Goal: Task Accomplishment & Management: Manage account settings

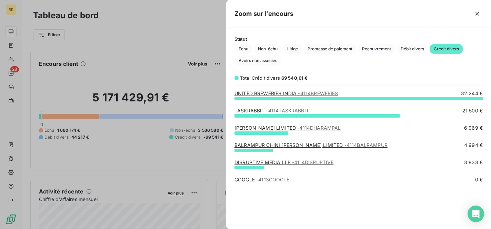
scroll to position [131, 265]
click at [477, 16] on icon "button" at bounding box center [477, 13] width 7 height 7
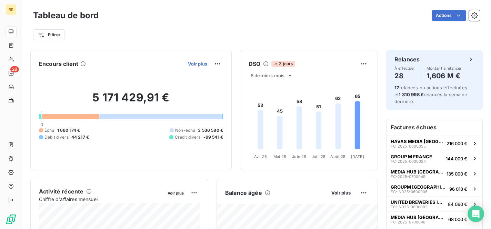
click at [201, 64] on span "Voir plus" at bounding box center [197, 64] width 19 height 6
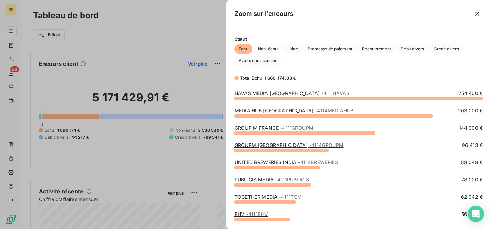
scroll to position [131, 265]
click at [442, 50] on span "Crédit divers" at bounding box center [446, 49] width 33 height 10
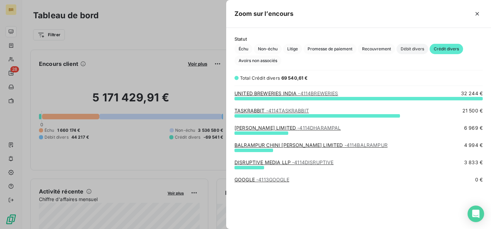
click at [414, 50] on span "Débit divers" at bounding box center [413, 49] width 32 height 10
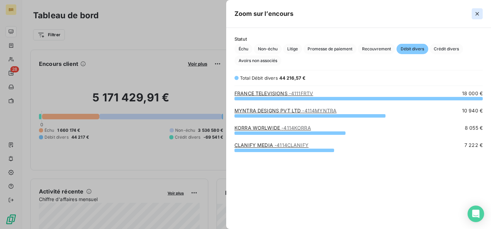
click at [479, 9] on button "button" at bounding box center [477, 13] width 11 height 11
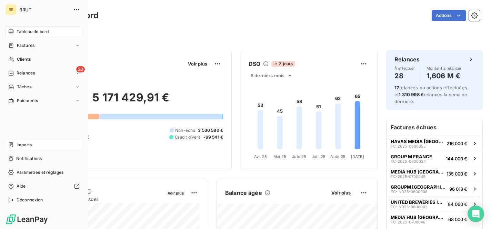
click at [25, 146] on span "Imports" at bounding box center [24, 145] width 15 height 6
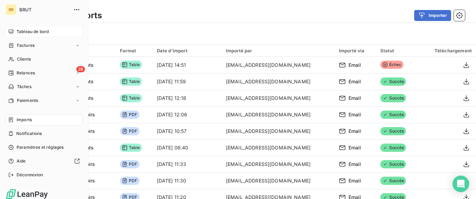
click at [36, 29] on span "Tableau de bord" at bounding box center [33, 32] width 32 height 6
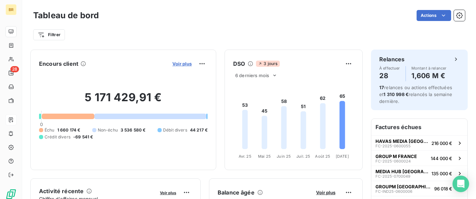
click at [176, 65] on span "Voir plus" at bounding box center [181, 64] width 19 height 6
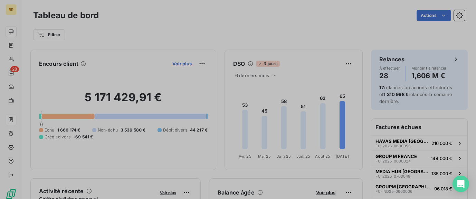
scroll to position [199, 265]
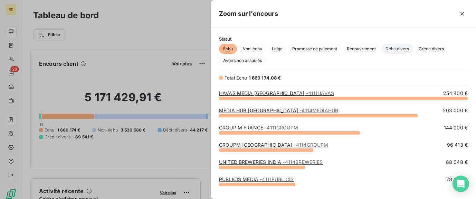
click at [395, 47] on span "Débit divers" at bounding box center [397, 49] width 32 height 10
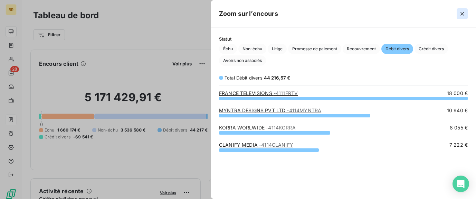
click at [465, 15] on button "button" at bounding box center [461, 13] width 11 height 11
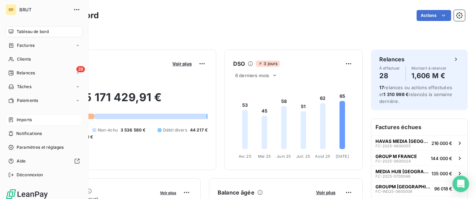
click at [19, 121] on span "Imports" at bounding box center [24, 120] width 15 height 6
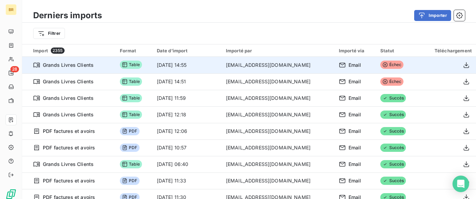
click at [382, 64] on icon at bounding box center [385, 65] width 6 height 6
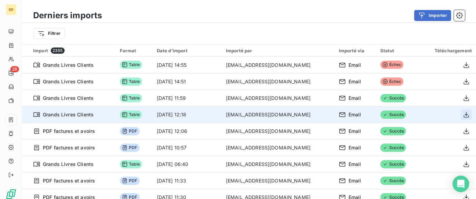
click at [464, 115] on icon "button" at bounding box center [466, 115] width 6 height 6
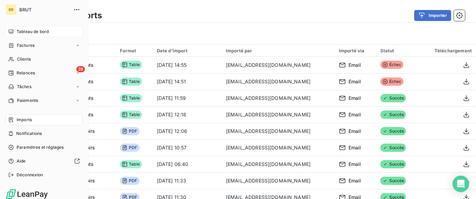
click at [31, 35] on div "Tableau de bord" at bounding box center [44, 31] width 77 height 11
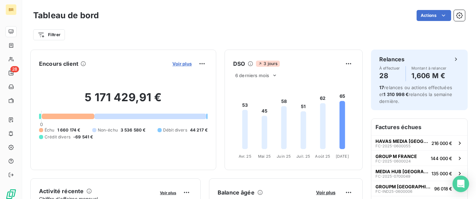
click at [183, 63] on span "Voir plus" at bounding box center [181, 64] width 19 height 6
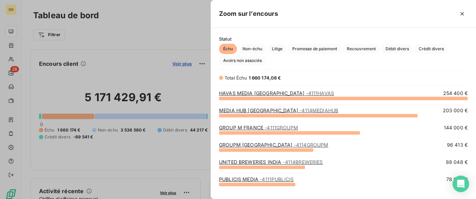
scroll to position [101, 265]
click at [392, 47] on span "Débit divers" at bounding box center [397, 49] width 32 height 10
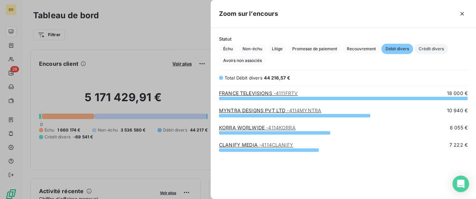
click at [420, 46] on span "Crédit divers" at bounding box center [430, 49] width 33 height 10
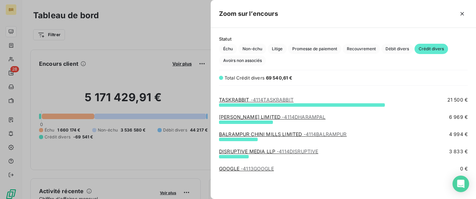
scroll to position [0, 0]
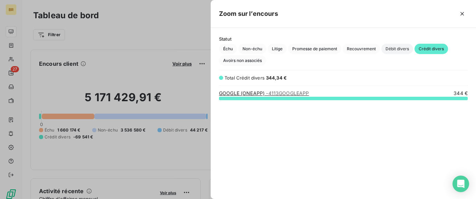
click at [393, 50] on span "Débit divers" at bounding box center [397, 49] width 32 height 10
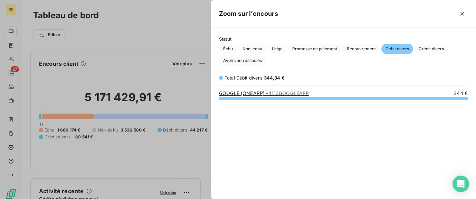
scroll to position [0, 0]
click at [428, 50] on span "Crédit divers" at bounding box center [430, 49] width 33 height 10
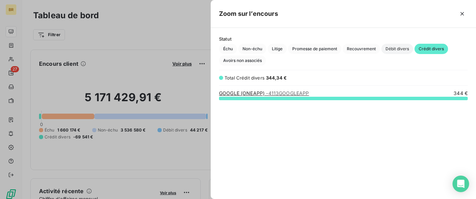
click at [404, 50] on span "Débit divers" at bounding box center [397, 49] width 32 height 10
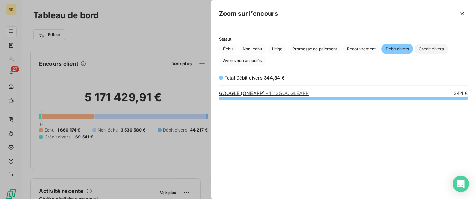
click at [429, 48] on span "Crédit divers" at bounding box center [430, 49] width 33 height 10
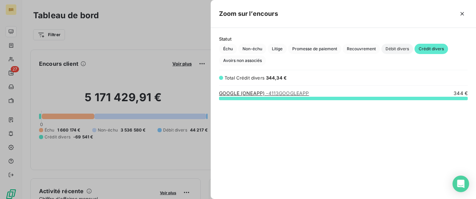
click at [405, 50] on span "Débit divers" at bounding box center [397, 49] width 32 height 10
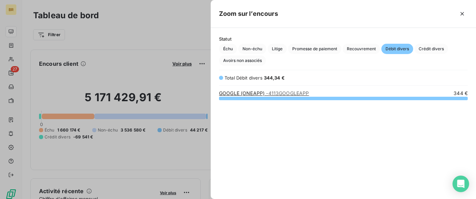
click at [154, 46] on div at bounding box center [238, 99] width 476 height 199
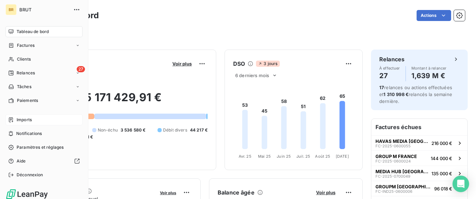
click at [29, 122] on span "Imports" at bounding box center [24, 120] width 15 height 6
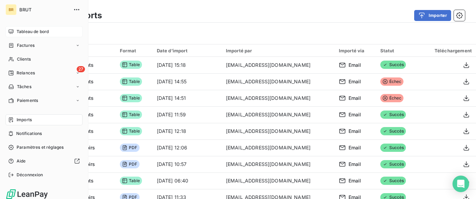
click at [39, 35] on div "Tableau de bord" at bounding box center [44, 31] width 77 height 11
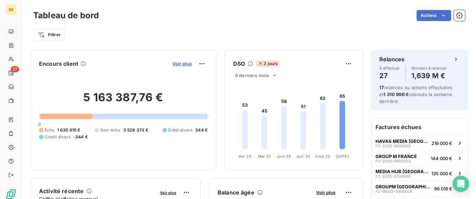
click at [183, 64] on span "Voir plus" at bounding box center [181, 64] width 19 height 6
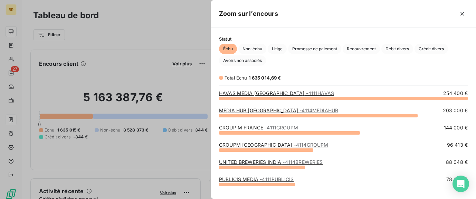
scroll to position [101, 265]
click at [399, 49] on span "Débit divers" at bounding box center [397, 49] width 32 height 10
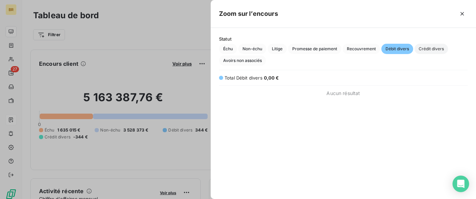
click at [435, 49] on span "Crédit divers" at bounding box center [430, 49] width 33 height 10
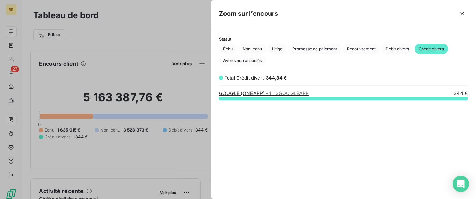
scroll to position [0, 0]
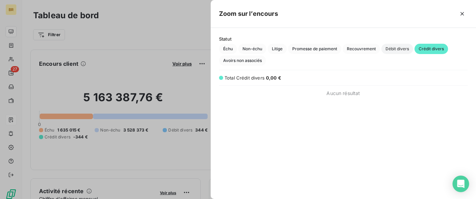
click at [395, 51] on span "Débit divers" at bounding box center [397, 49] width 32 height 10
click at [367, 51] on span "Recouvrement" at bounding box center [360, 49] width 37 height 10
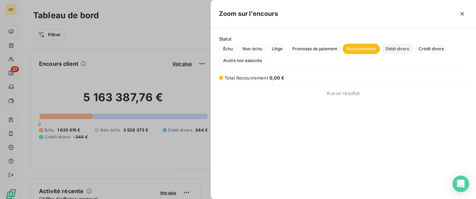
click at [403, 50] on span "Débit divers" at bounding box center [397, 49] width 32 height 10
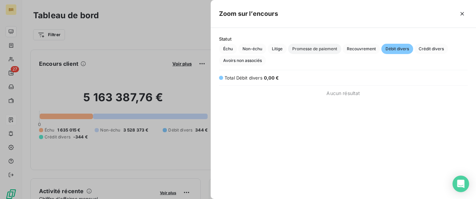
click at [333, 49] on span "Promesse de paiement" at bounding box center [314, 49] width 53 height 10
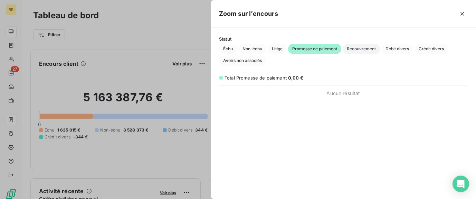
click at [370, 50] on span "Recouvrement" at bounding box center [360, 49] width 37 height 10
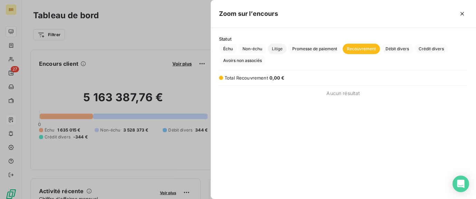
click at [284, 48] on span "Litige" at bounding box center [276, 49] width 19 height 10
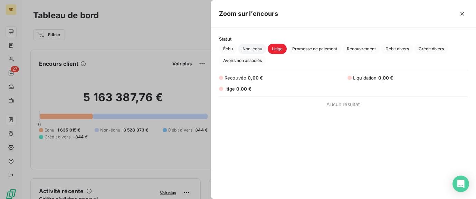
click at [248, 49] on span "Non-échu" at bounding box center [252, 49] width 28 height 10
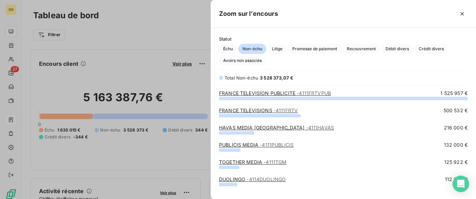
scroll to position [101, 265]
click at [229, 49] on span "Échu" at bounding box center [228, 49] width 18 height 10
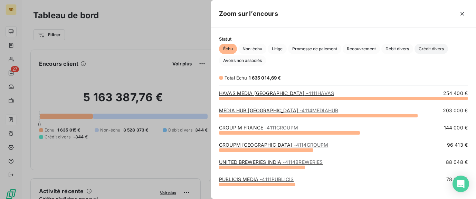
click at [429, 48] on span "Crédit divers" at bounding box center [430, 49] width 33 height 10
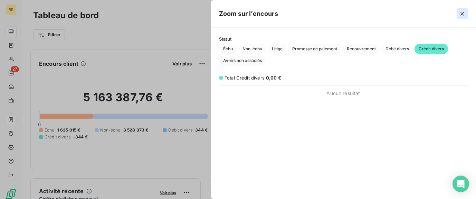
click at [460, 13] on icon "button" at bounding box center [461, 13] width 7 height 7
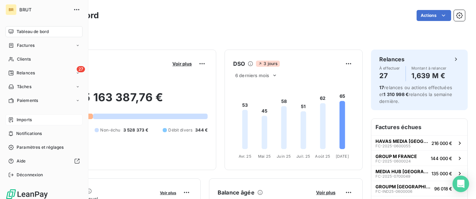
click at [22, 120] on span "Imports" at bounding box center [24, 120] width 15 height 6
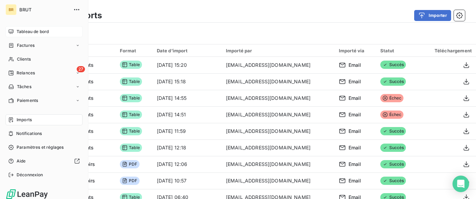
click at [30, 33] on span "Tableau de bord" at bounding box center [33, 32] width 32 height 6
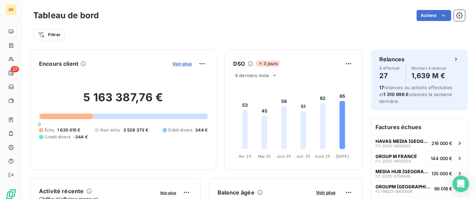
click at [186, 63] on span "Voir plus" at bounding box center [181, 64] width 19 height 6
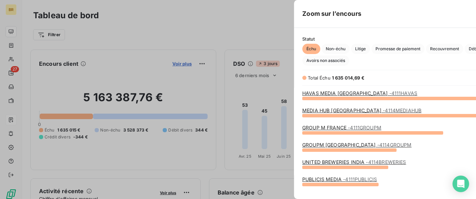
scroll to position [199, 265]
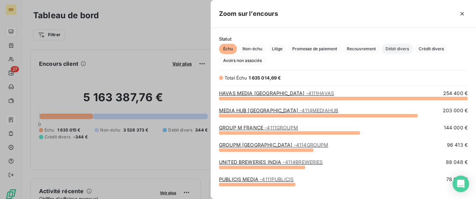
click at [401, 50] on span "Débit divers" at bounding box center [397, 49] width 32 height 10
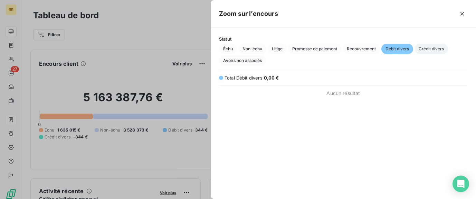
click at [432, 48] on span "Crédit divers" at bounding box center [430, 49] width 33 height 10
click at [253, 60] on span "Avoirs non associés" at bounding box center [242, 61] width 47 height 10
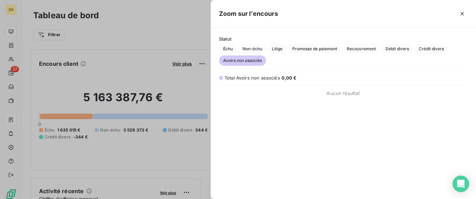
click at [184, 34] on div at bounding box center [238, 99] width 476 height 199
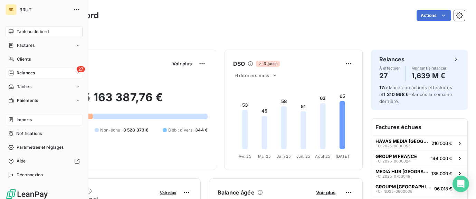
click at [38, 73] on div "27 Relances" at bounding box center [44, 73] width 77 height 11
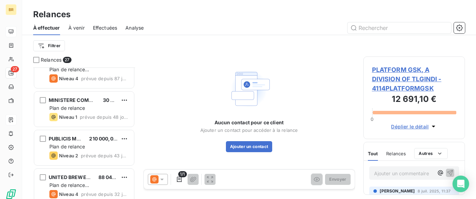
scroll to position [134, 0]
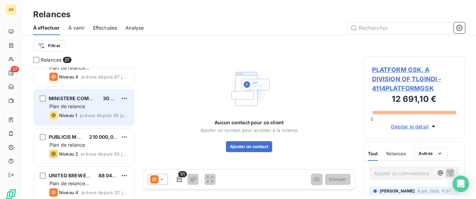
click at [92, 113] on span "prévue depuis 48 jours" at bounding box center [104, 116] width 49 height 6
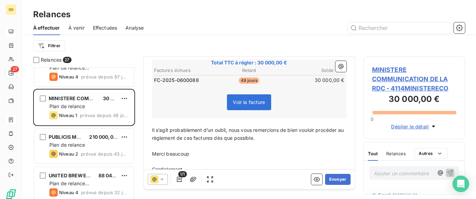
scroll to position [178, 0]
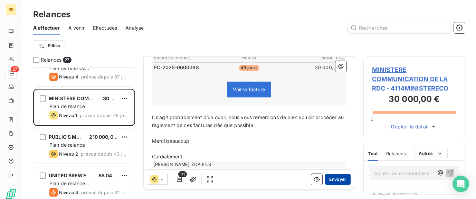
click at [338, 180] on button "Envoyer" at bounding box center [337, 179] width 25 height 11
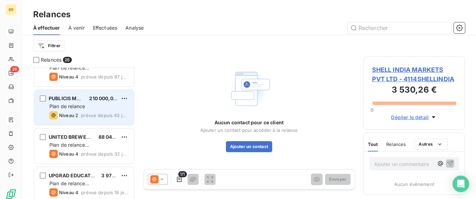
click at [92, 106] on div "Plan de relance" at bounding box center [88, 106] width 79 height 7
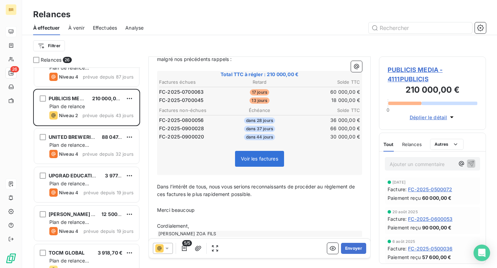
click at [411, 144] on span "Relances" at bounding box center [412, 145] width 20 height 6
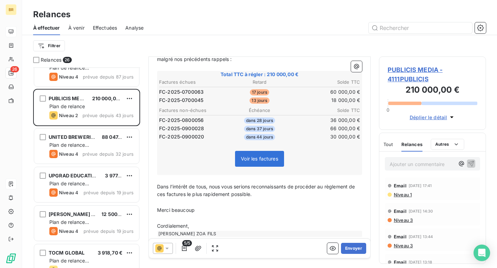
click at [387, 146] on span "Tout" at bounding box center [388, 145] width 10 height 6
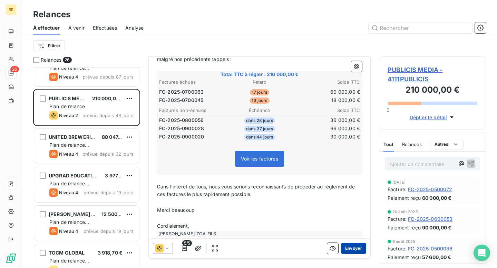
click at [355, 199] on button "Envoyer" at bounding box center [353, 248] width 25 height 11
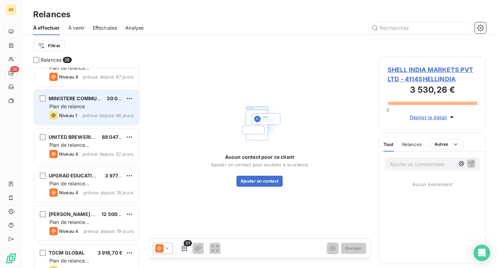
click at [90, 109] on div "Plan de relance" at bounding box center [91, 106] width 84 height 7
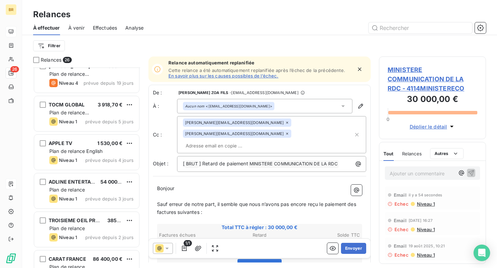
scroll to position [282, 0]
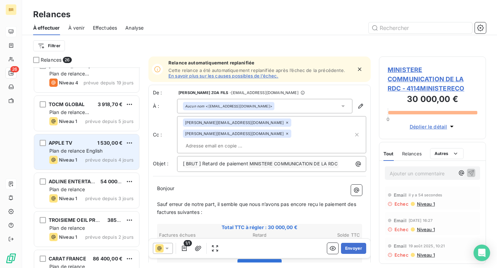
click at [117, 154] on div "Plan de relance English" at bounding box center [91, 151] width 84 height 7
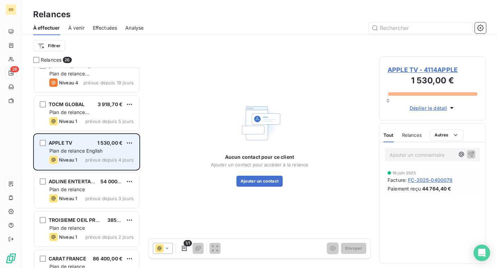
click at [110, 152] on div "Plan de relance English" at bounding box center [91, 151] width 84 height 7
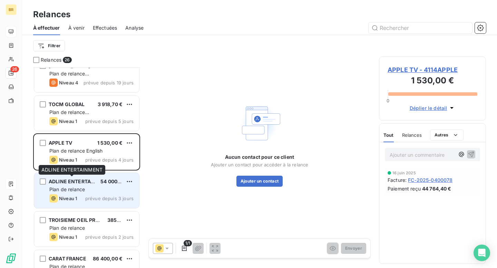
click at [80, 183] on span "ADLINE ENTERTAINMENT" at bounding box center [80, 182] width 62 height 6
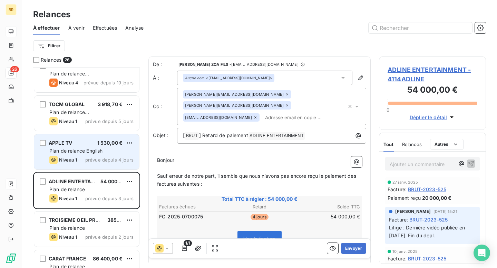
click at [72, 157] on span "Niveau 1" at bounding box center [68, 160] width 18 height 6
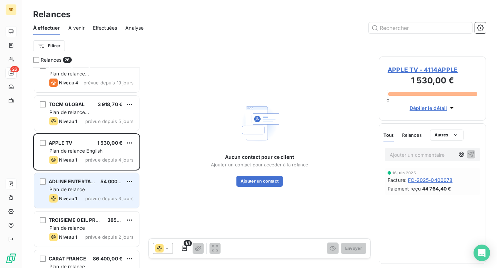
click at [94, 190] on div "Plan de relance" at bounding box center [91, 189] width 84 height 7
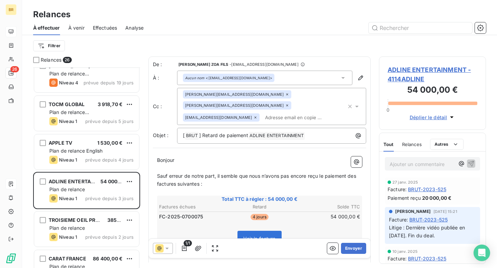
click at [419, 72] on span "ADLINE ENTERTAINMENT - 4114ADLINE" at bounding box center [433, 74] width 90 height 19
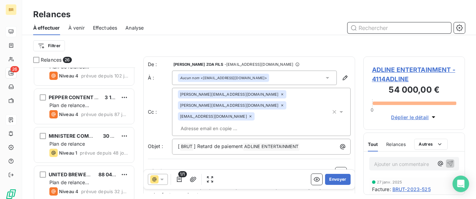
scroll to position [100, 0]
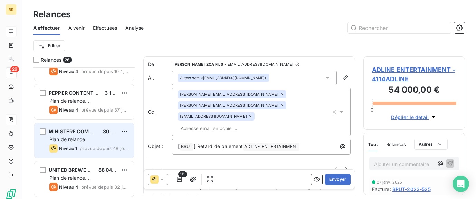
click at [102, 140] on div "Plan de relance" at bounding box center [88, 139] width 79 height 7
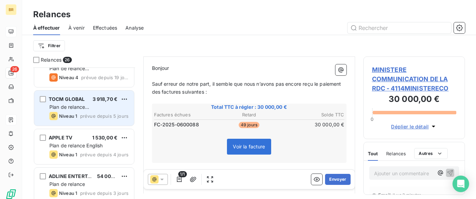
scroll to position [291, 0]
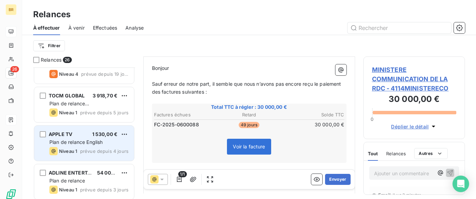
click at [106, 146] on div "APPLE TV 1 530,00 € Plan de relance English Niveau 1 prévue depuis 4 jours" at bounding box center [84, 143] width 100 height 35
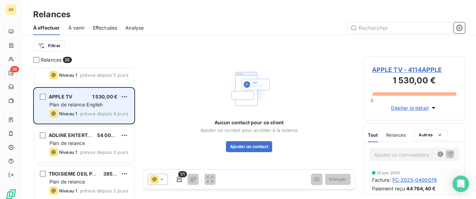
scroll to position [334, 0]
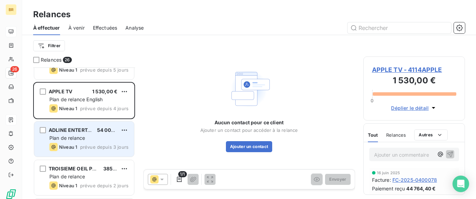
click at [90, 136] on div "Plan de relance" at bounding box center [88, 138] width 79 height 7
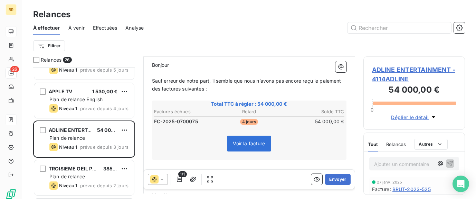
scroll to position [119, 0]
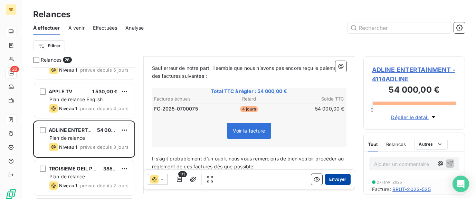
click at [336, 179] on button "Envoyer" at bounding box center [337, 179] width 25 height 11
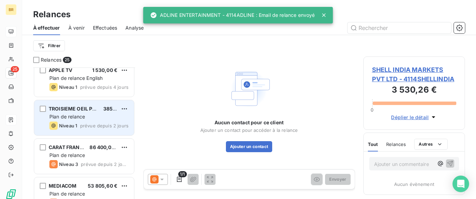
scroll to position [355, 0]
click at [97, 120] on div "TROISIEME OEIL PRODUCTIONS 385,00 € Plan de relance Niveau 1 prévue depuis 2 jo…" at bounding box center [84, 117] width 100 height 35
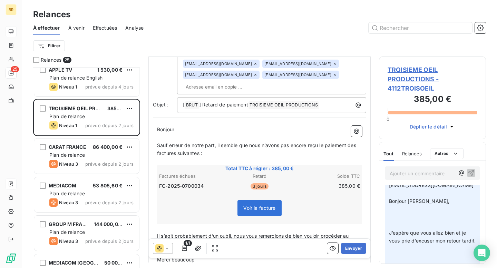
scroll to position [75, 0]
click at [356, 199] on button "Envoyer" at bounding box center [353, 248] width 25 height 11
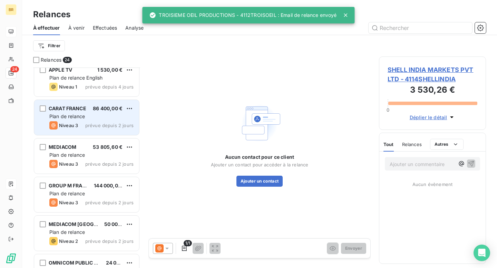
click at [93, 118] on div "Plan de relance" at bounding box center [91, 116] width 84 height 7
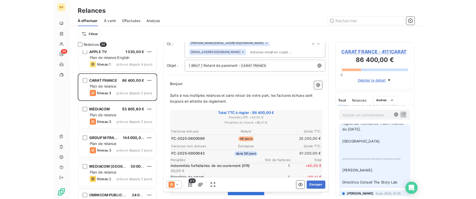
scroll to position [49, 0]
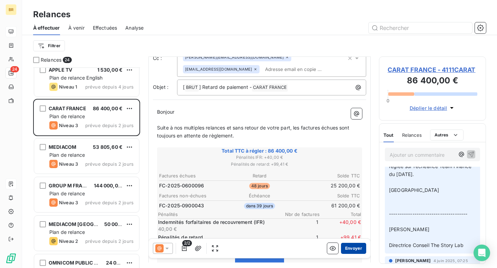
click at [356, 199] on button "Envoyer" at bounding box center [353, 248] width 25 height 11
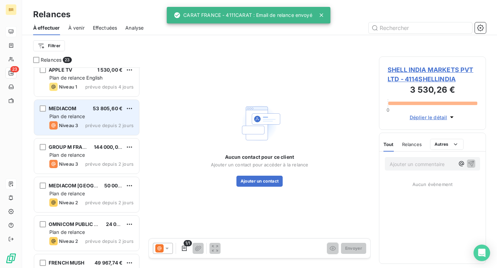
click at [86, 119] on div "Plan de relance" at bounding box center [91, 116] width 84 height 7
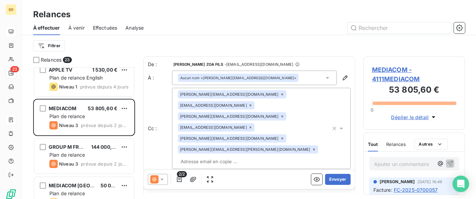
scroll to position [0, 0]
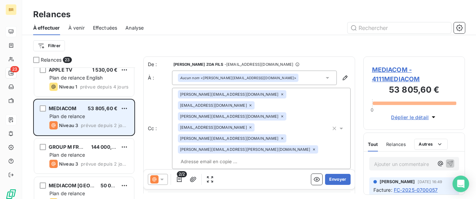
click at [97, 120] on div "MEDIACOM 53 805,60 € Plan de relance Niveau 3 prévue depuis 2 jours" at bounding box center [84, 117] width 100 height 35
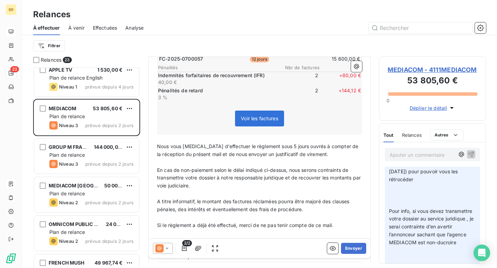
scroll to position [237, 0]
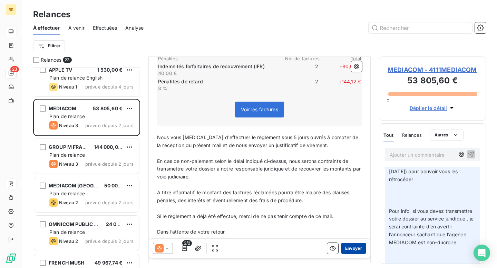
click at [354, 199] on button "Envoyer" at bounding box center [353, 248] width 25 height 11
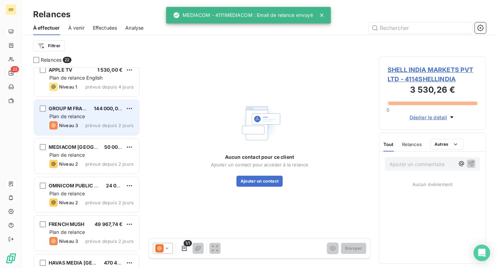
click at [96, 118] on div "Plan de relance" at bounding box center [91, 116] width 84 height 7
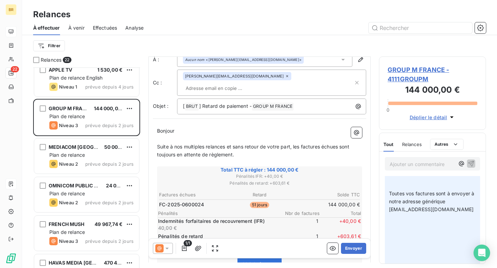
scroll to position [21, 0]
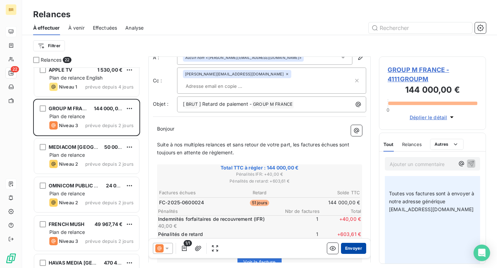
click at [355, 199] on button "Envoyer" at bounding box center [353, 248] width 25 height 11
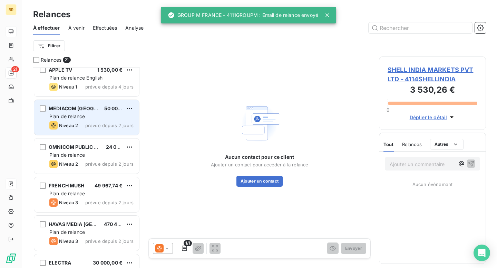
click at [92, 117] on div "Plan de relance" at bounding box center [91, 116] width 84 height 7
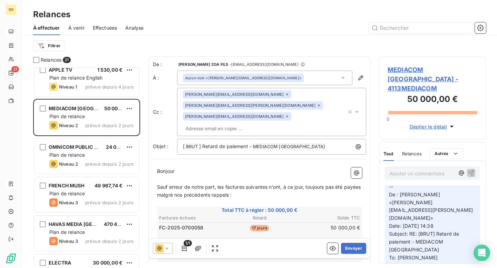
scroll to position [111, 0]
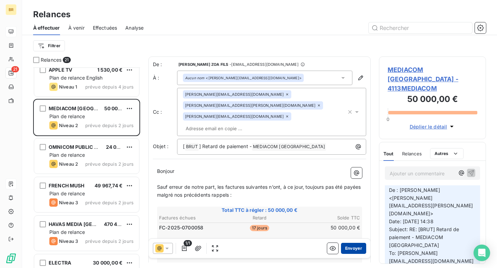
click at [356, 199] on button "Envoyer" at bounding box center [353, 248] width 25 height 11
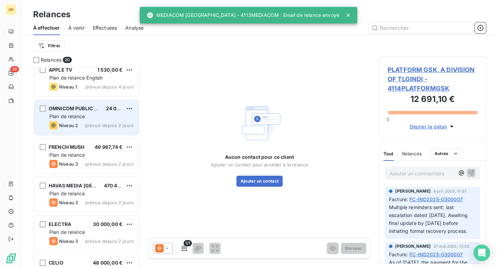
click at [90, 118] on div "Plan de relance" at bounding box center [91, 116] width 84 height 7
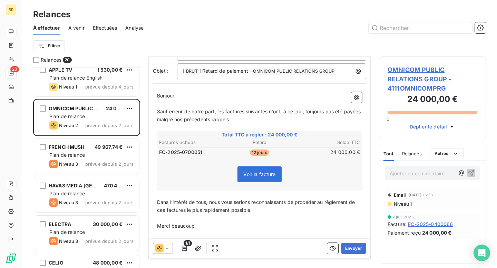
scroll to position [70, 0]
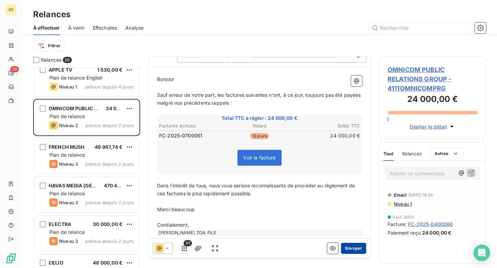
click at [356, 199] on button "Envoyer" at bounding box center [353, 248] width 25 height 11
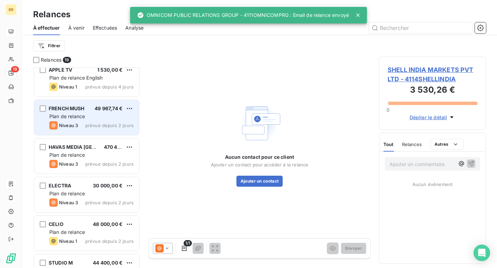
click at [89, 116] on div "Plan de relance" at bounding box center [91, 116] width 84 height 7
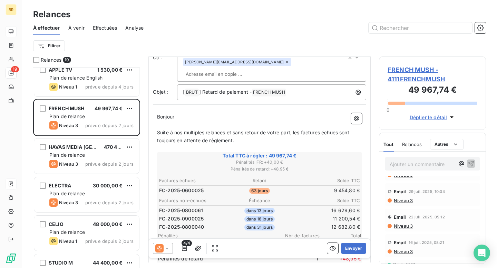
scroll to position [57, 0]
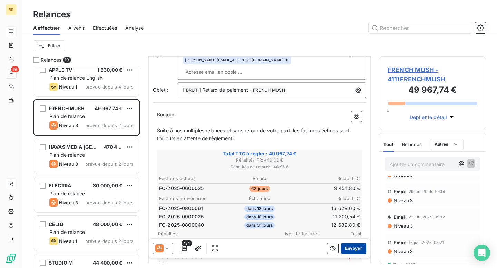
click at [354, 199] on button "Envoyer" at bounding box center [353, 248] width 25 height 11
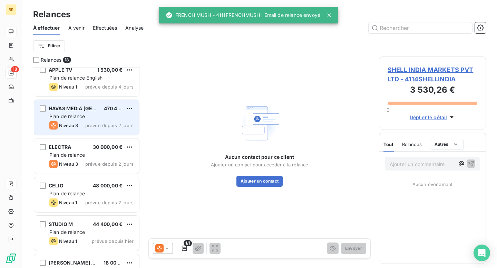
click at [85, 116] on span "Plan de relance" at bounding box center [67, 117] width 36 height 6
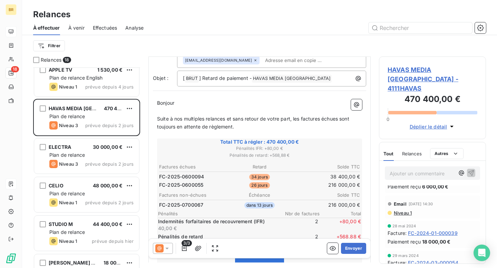
scroll to position [88, 0]
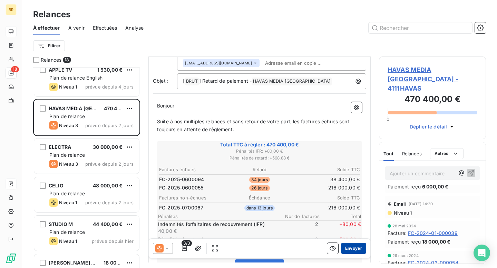
click at [353, 199] on button "Envoyer" at bounding box center [353, 248] width 25 height 11
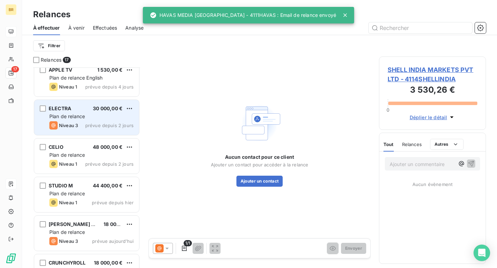
click at [88, 119] on div "Plan de relance" at bounding box center [91, 116] width 84 height 7
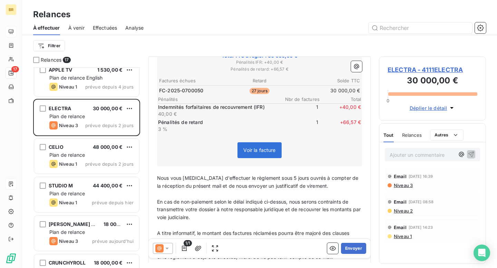
scroll to position [137, 0]
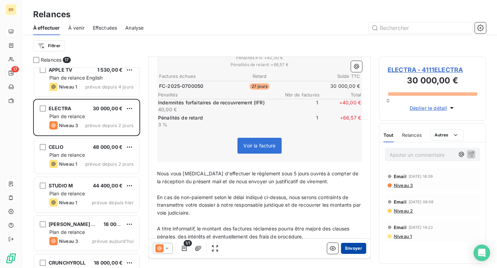
click at [352, 199] on button "Envoyer" at bounding box center [353, 248] width 25 height 11
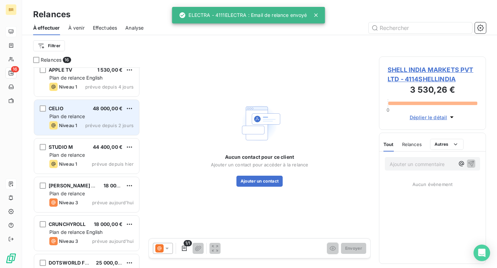
click at [104, 115] on div "Plan de relance" at bounding box center [91, 116] width 84 height 7
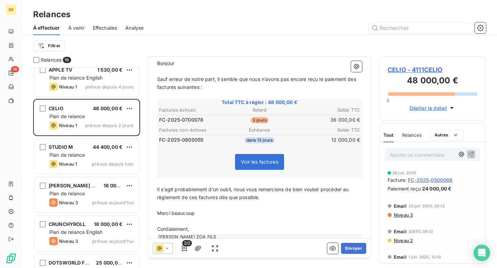
scroll to position [101, 0]
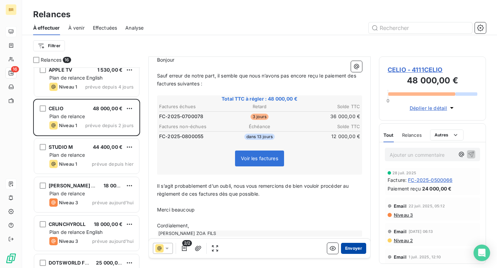
click at [351, 199] on button "Envoyer" at bounding box center [353, 248] width 25 height 11
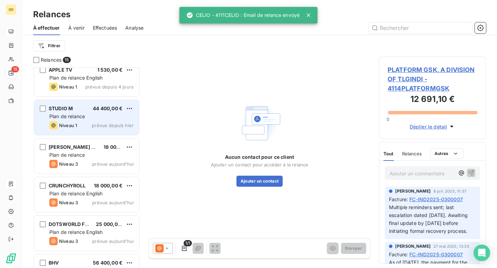
click at [92, 117] on div "Plan de relance" at bounding box center [91, 116] width 84 height 7
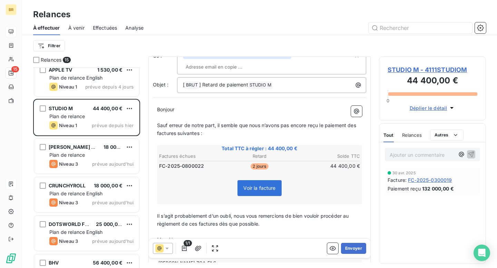
scroll to position [62, 0]
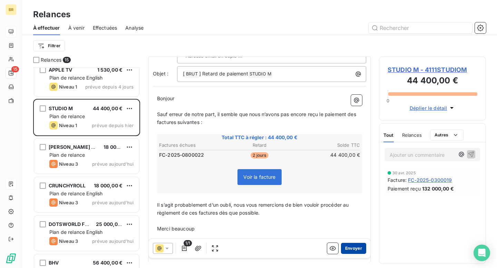
click at [355, 199] on button "Envoyer" at bounding box center [353, 248] width 25 height 11
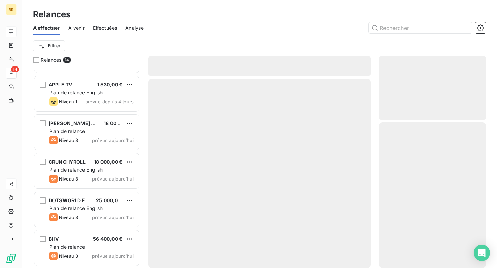
scroll to position [340, 0]
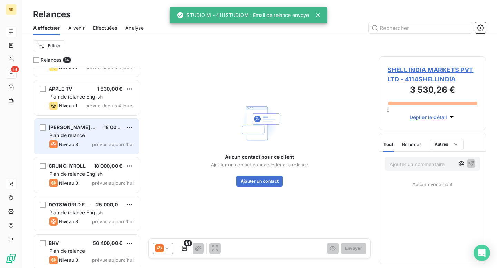
scroll to position [340, 0]
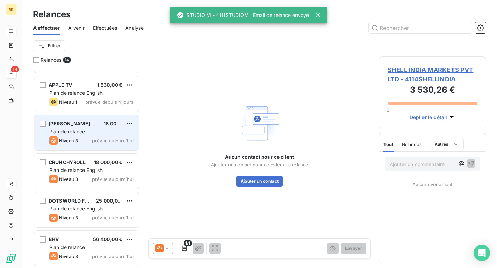
click at [88, 135] on div "MONET ET ASSOCIES 18 000,00 € Plan de relance Niveau 3 prévue aujourd’hui" at bounding box center [86, 132] width 105 height 35
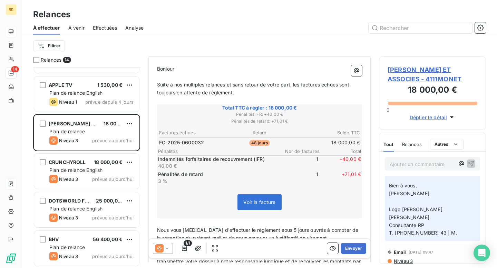
scroll to position [84, 0]
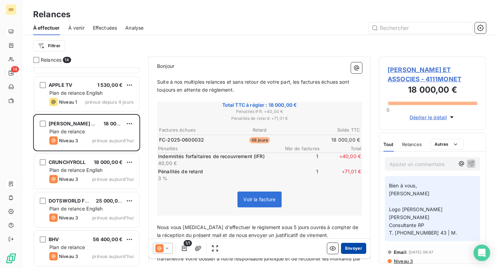
click at [353, 199] on button "Envoyer" at bounding box center [353, 248] width 25 height 11
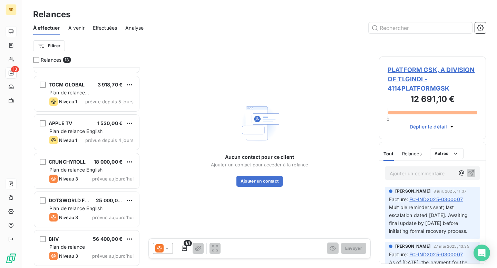
scroll to position [302, 0]
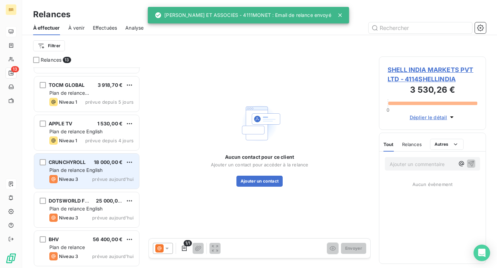
scroll to position [302, 0]
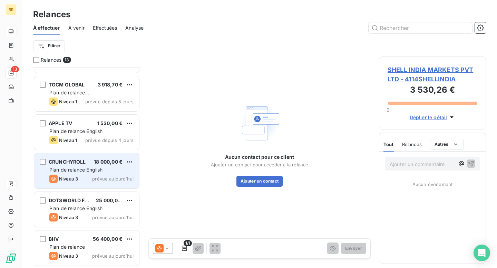
click at [80, 172] on span "Plan de relance English" at bounding box center [75, 170] width 53 height 6
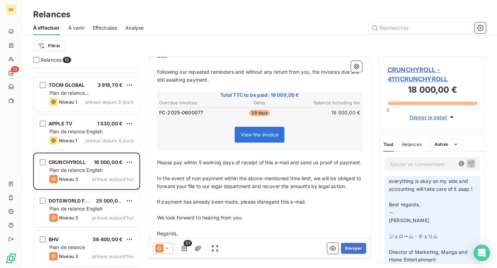
scroll to position [128, 0]
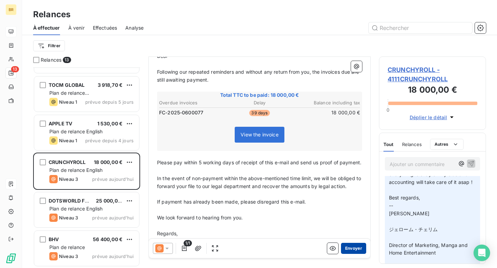
click at [356, 199] on button "Envoyer" at bounding box center [353, 248] width 25 height 11
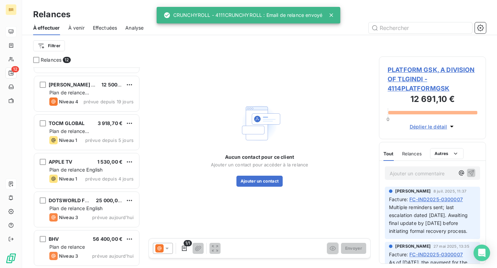
scroll to position [263, 0]
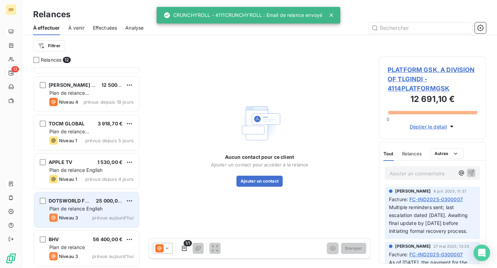
click at [74, 199] on div "DOTSWORLD FZCO 25 000,00 € Plan de relance English Niveau 3 prévue aujourd’hui" at bounding box center [86, 210] width 105 height 35
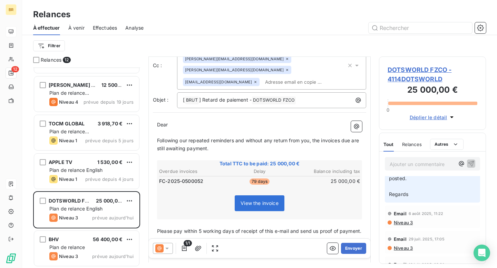
scroll to position [47, 0]
click at [352, 199] on button "Envoyer" at bounding box center [353, 248] width 25 height 11
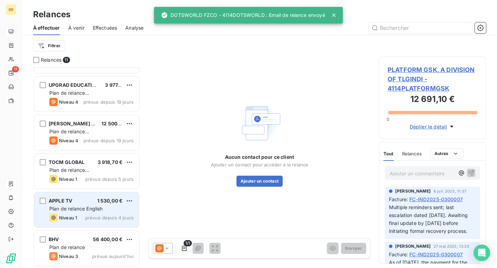
scroll to position [225, 0]
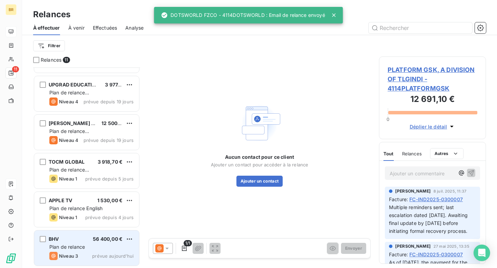
click at [86, 199] on div "Plan de relance" at bounding box center [91, 247] width 84 height 7
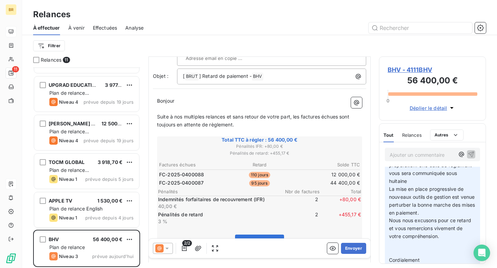
scroll to position [87, 0]
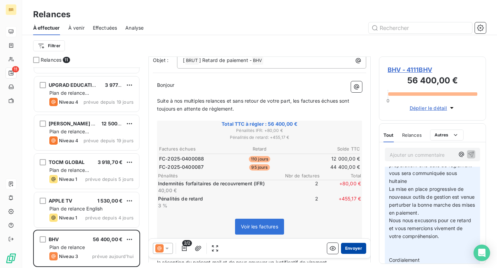
click at [354, 199] on button "Envoyer" at bounding box center [353, 248] width 25 height 11
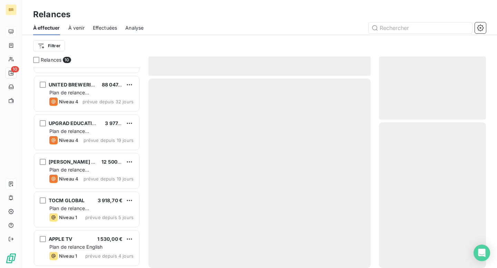
scroll to position [186, 0]
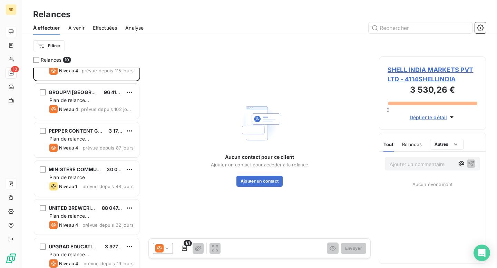
scroll to position [60, 0]
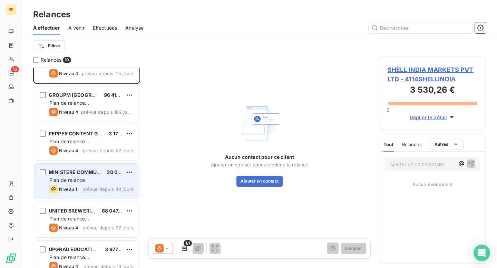
click at [92, 182] on div "Plan de relance" at bounding box center [91, 180] width 84 height 7
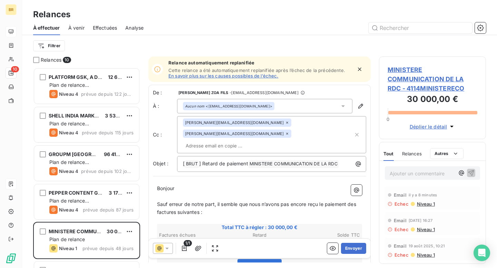
click at [115, 56] on div "Filtrer" at bounding box center [259, 45] width 453 height 21
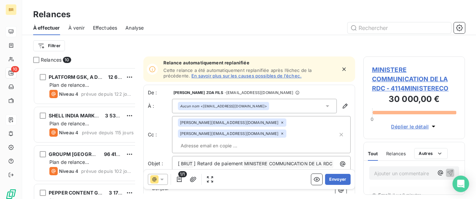
scroll to position [0, 0]
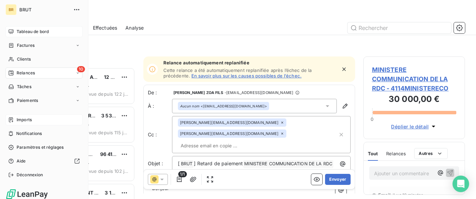
click at [37, 29] on span "Tableau de bord" at bounding box center [33, 32] width 32 height 6
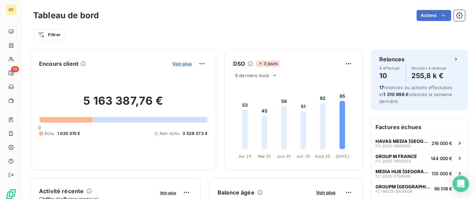
click at [180, 62] on span "Voir plus" at bounding box center [181, 64] width 19 height 6
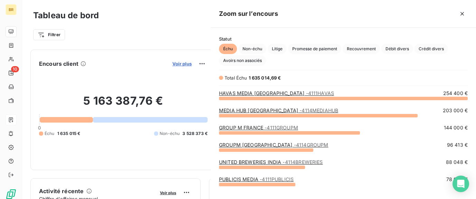
scroll to position [101, 265]
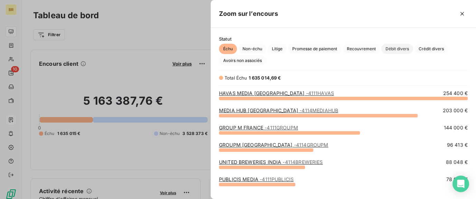
click at [394, 47] on span "Débit divers" at bounding box center [397, 49] width 32 height 10
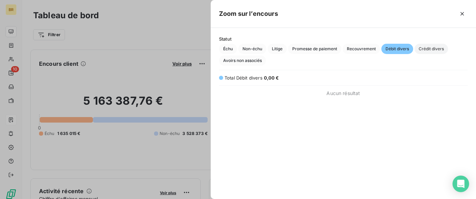
click at [438, 47] on span "Crédit divers" at bounding box center [430, 49] width 33 height 10
click at [371, 48] on span "Recouvrement" at bounding box center [360, 49] width 37 height 10
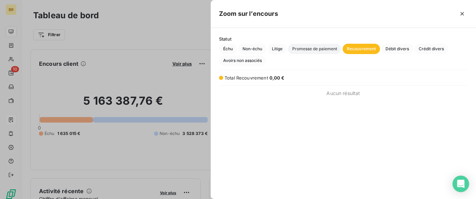
click at [316, 49] on span "Promesse de paiement" at bounding box center [314, 49] width 53 height 10
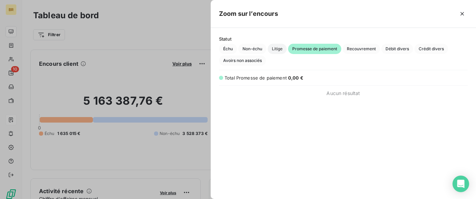
click at [277, 47] on span "Litige" at bounding box center [276, 49] width 19 height 10
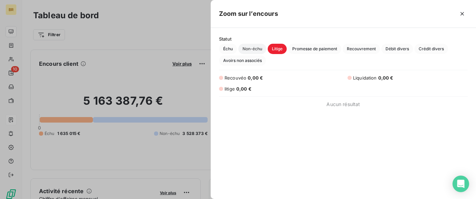
click at [251, 49] on span "Non-échu" at bounding box center [252, 49] width 28 height 10
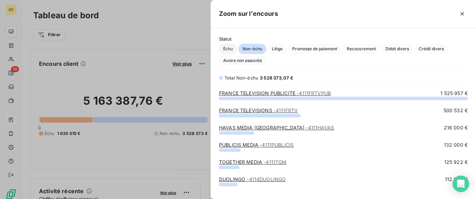
click at [230, 52] on span "Échu" at bounding box center [228, 49] width 18 height 10
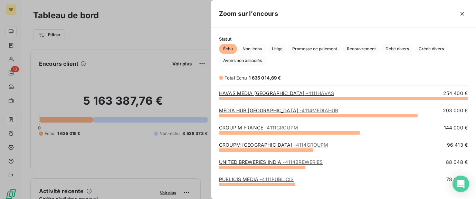
click at [187, 33] on div at bounding box center [238, 99] width 476 height 199
